Goal: Navigation & Orientation: Find specific page/section

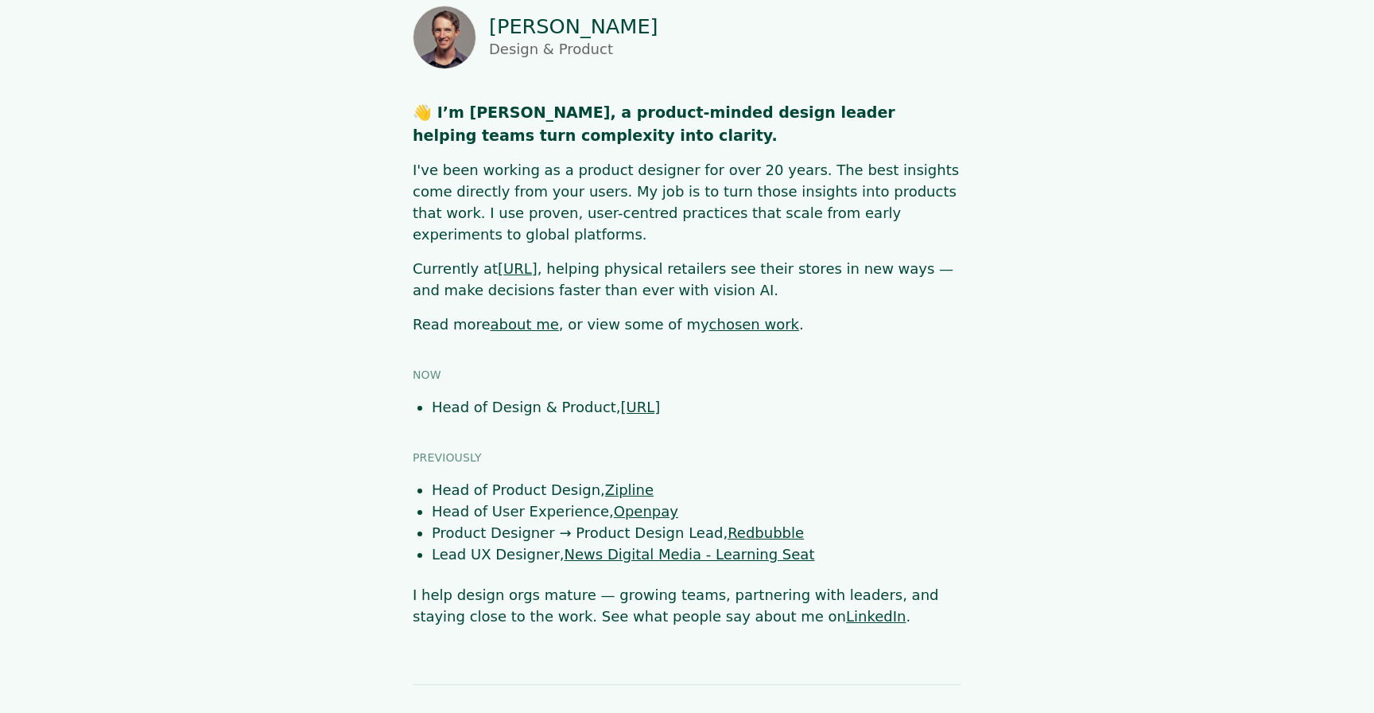
scroll to position [71, 0]
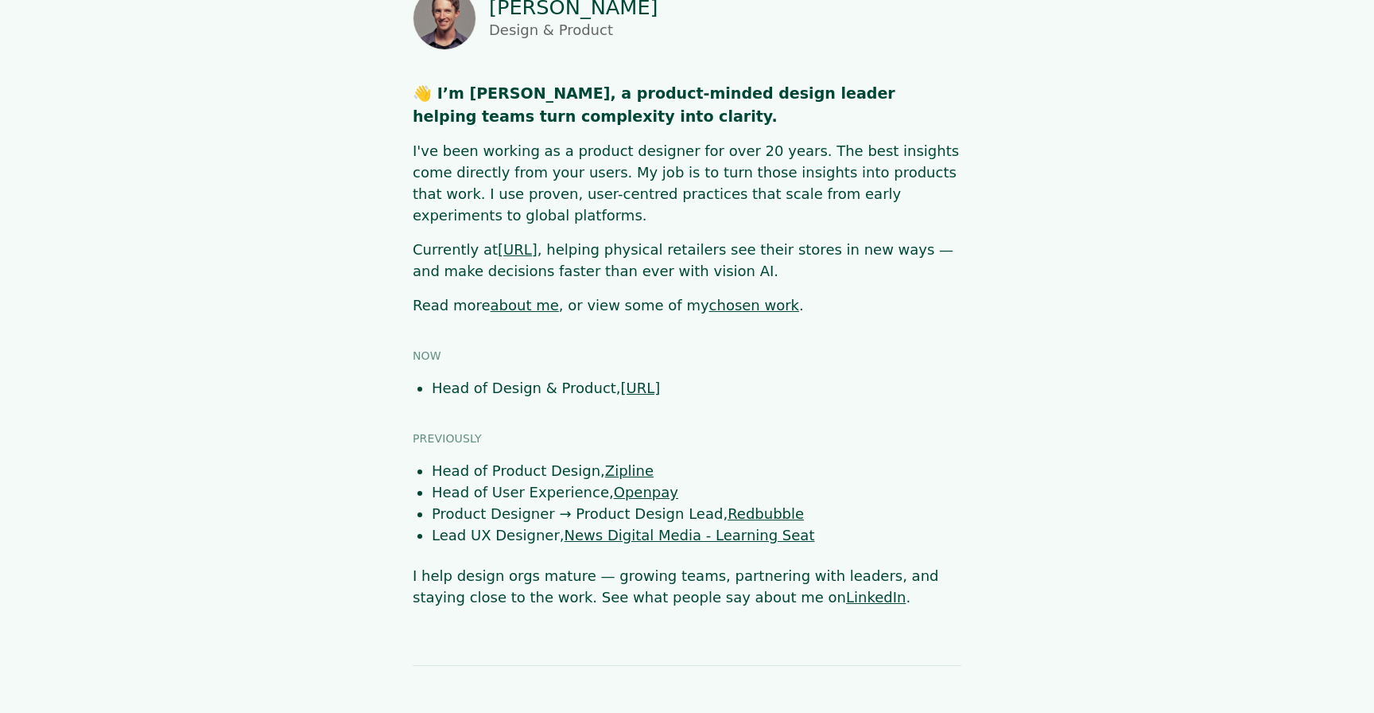
click at [518, 297] on link "about me" at bounding box center [525, 305] width 68 height 17
